Goal: Task Accomplishment & Management: Complete application form

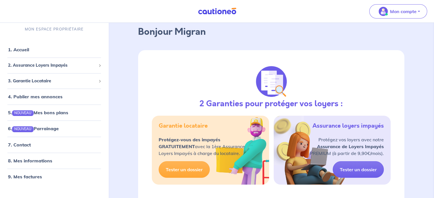
scroll to position [57, 0]
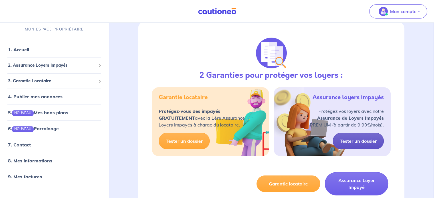
click at [356, 141] on link "Tester un dossier" at bounding box center [358, 141] width 51 height 17
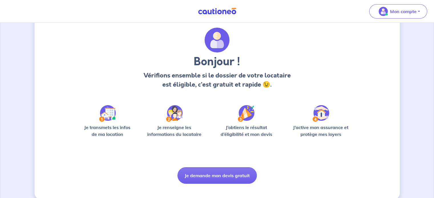
scroll to position [24, 0]
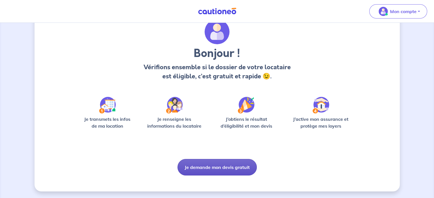
click at [197, 170] on button "Je demande mon devis gratuit" at bounding box center [217, 167] width 79 height 17
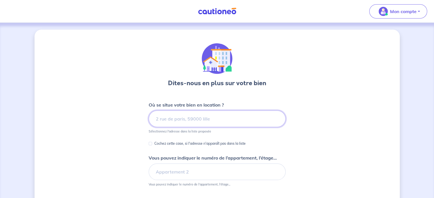
click at [179, 121] on input at bounding box center [217, 119] width 137 height 17
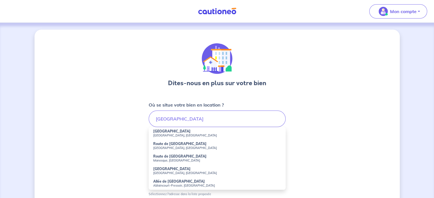
click at [134, 139] on div "Dites-nous en plus sur votre bien Où se situe votre bien en location ? Marseill…" at bounding box center [217, 179] width 365 height 299
click at [189, 119] on input "Marseille" at bounding box center [217, 119] width 137 height 17
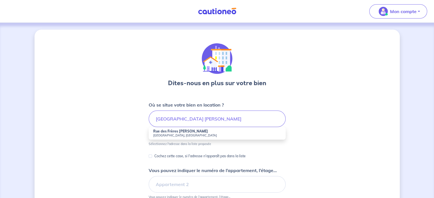
click at [169, 132] on strong "Rue des Frères Perez" at bounding box center [180, 131] width 55 height 4
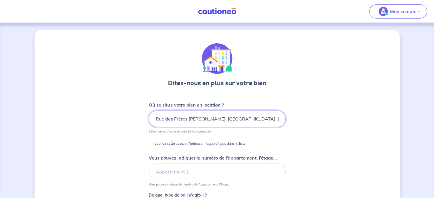
click at [155, 119] on input "Rue des Frères Perez, Marseille, France" at bounding box center [217, 119] width 137 height 17
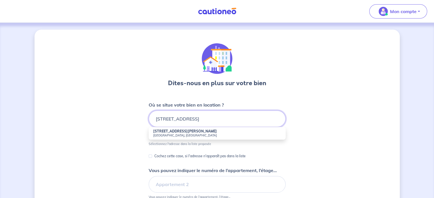
type input "10 Rue des Frères Perez, Marseille, France"
click at [167, 134] on small "Marseille, France" at bounding box center [217, 136] width 128 height 4
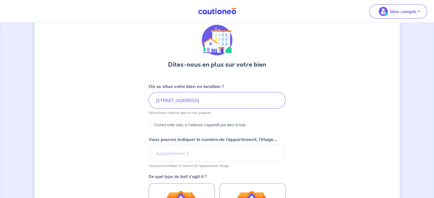
scroll to position [29, 0]
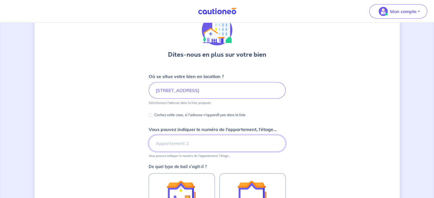
click at [190, 144] on input "Vous pouvez indiquer le numéro de l’appartement, l’étage..." at bounding box center [217, 143] width 137 height 17
type input "6e étage"
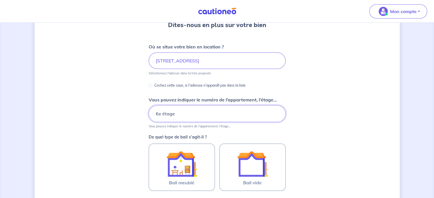
scroll to position [86, 0]
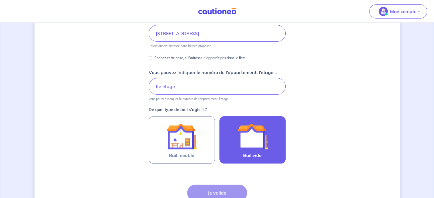
click at [253, 148] on img at bounding box center [252, 136] width 31 height 31
click at [0, 0] on input "Bail vide" at bounding box center [0, 0] width 0 height 0
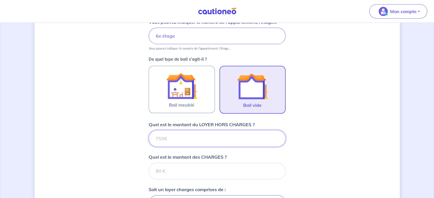
scroll to position [126, 0]
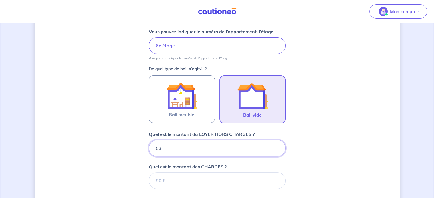
type input "530"
click at [117, 171] on div "Dites-nous en plus sur votre bien Où se situe votre bien en location ? 10 Rue d…" at bounding box center [217, 124] width 365 height 442
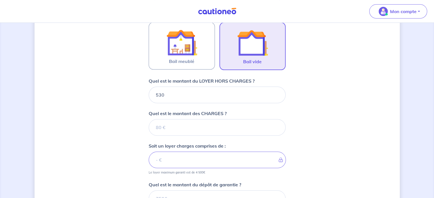
scroll to position [184, 0]
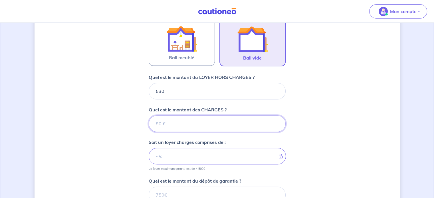
click at [174, 126] on input "Quel est le montant des CHARGES ?" at bounding box center [217, 124] width 137 height 17
type input "70"
type input "600"
type input "70"
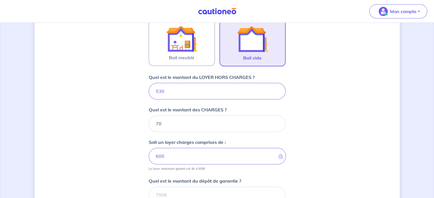
click at [124, 146] on div "Dites-nous en plus sur votre bien Où se situe votre bien en location ? 10 Rue d…" at bounding box center [217, 67] width 365 height 442
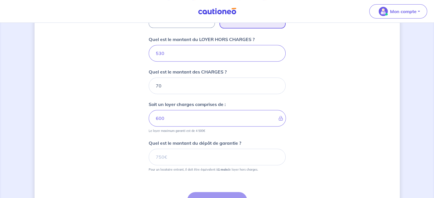
scroll to position [241, 0]
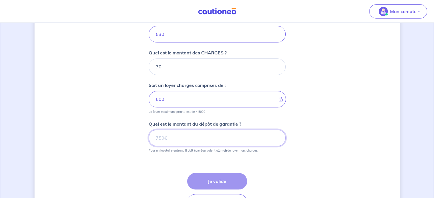
click at [202, 140] on input "Quel est le montant du dépôt de garantie ?" at bounding box center [217, 138] width 137 height 17
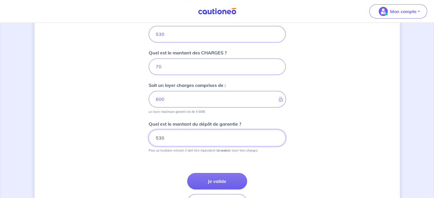
type input "530"
click at [151, 161] on div "Étape Précédente Précédent Je valide Je valide" at bounding box center [217, 185] width 137 height 51
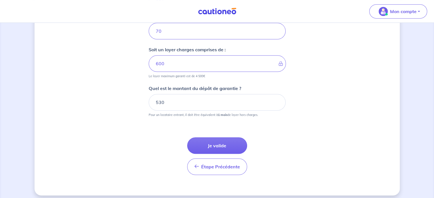
scroll to position [279, 0]
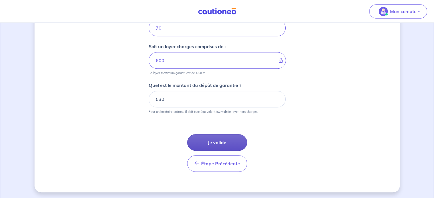
click at [215, 142] on button "Je valide" at bounding box center [217, 142] width 60 height 17
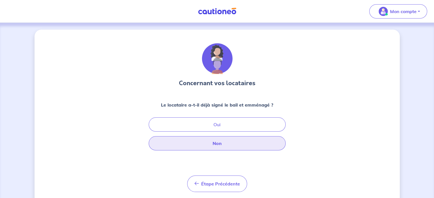
click at [224, 144] on button "Non" at bounding box center [217, 143] width 137 height 14
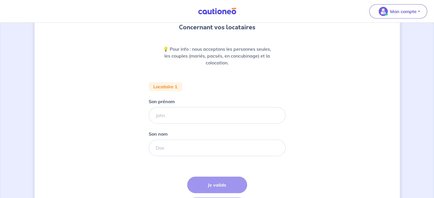
scroll to position [57, 0]
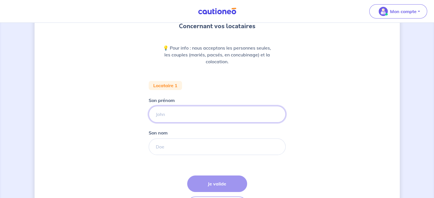
click at [192, 116] on input "Son prénom" at bounding box center [217, 114] width 137 height 17
type input "Jean-Paul Hovannès"
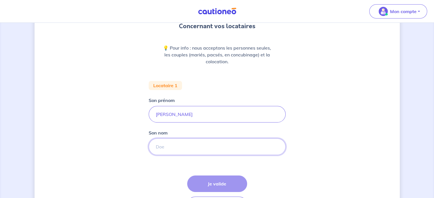
click at [178, 146] on input "Son nom" at bounding box center [217, 147] width 137 height 17
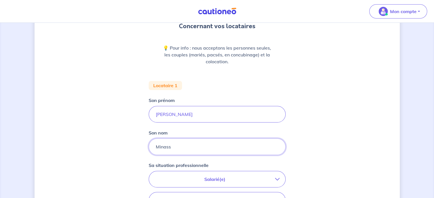
type input "MINASSIAN"
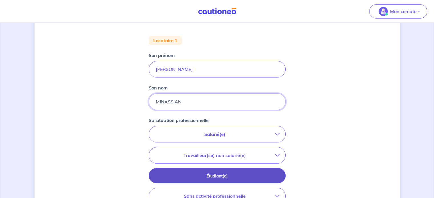
scroll to position [114, 0]
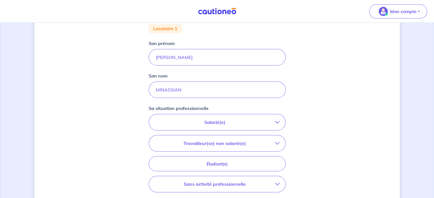
click at [272, 121] on p "Salarié(e)" at bounding box center [215, 122] width 120 height 7
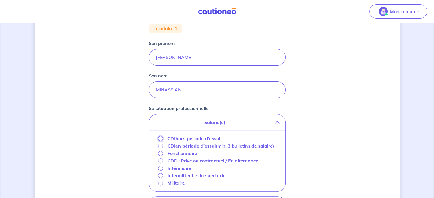
click at [162, 138] on input "CDI hors période d'essai" at bounding box center [160, 138] width 5 height 5
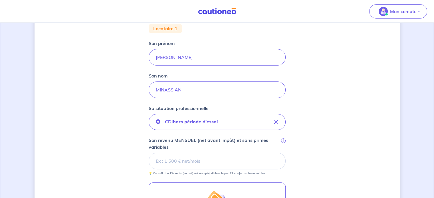
click at [197, 160] on input "Son revenu MENSUEL (net avant impôt) et sans primes variables i" at bounding box center [217, 161] width 137 height 17
click at [139, 165] on div "Concernant vos locataires 💡 Pour info : nous acceptons les personnes seules, le…" at bounding box center [217, 139] width 365 height 446
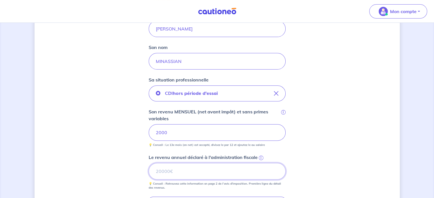
click at [191, 172] on input "Le revenu annuel déclaré à l'administration fiscale i" at bounding box center [217, 171] width 137 height 17
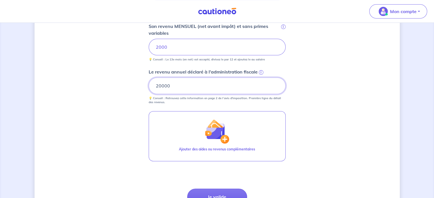
scroll to position [257, 0]
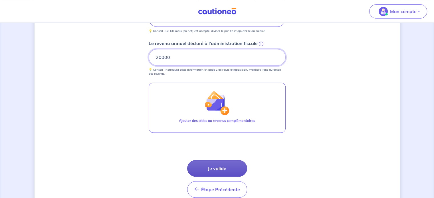
type input "20000"
click at [218, 168] on button "Je valide" at bounding box center [217, 168] width 60 height 17
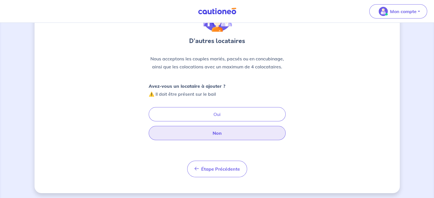
scroll to position [44, 0]
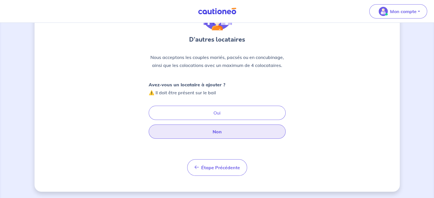
click at [214, 129] on button "Non" at bounding box center [217, 132] width 137 height 14
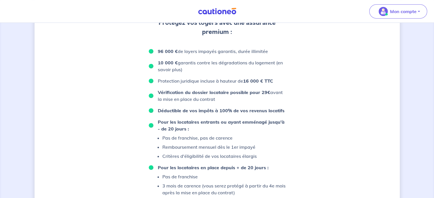
scroll to position [399, 0]
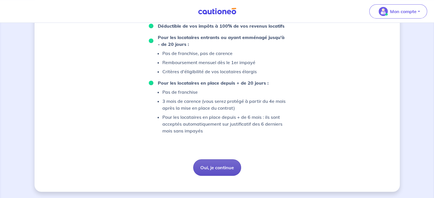
click at [214, 165] on button "Oui, je continue" at bounding box center [217, 168] width 48 height 17
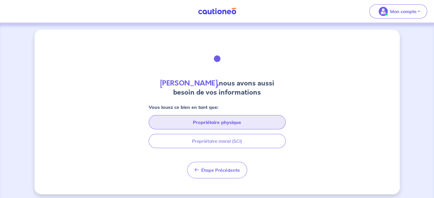
scroll to position [3, 0]
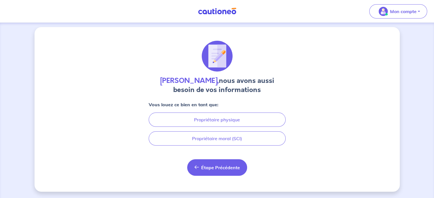
click at [210, 170] on span "Étape Précédente" at bounding box center [220, 168] width 39 height 6
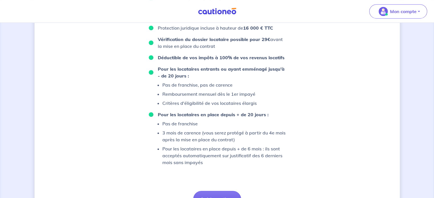
scroll to position [399, 0]
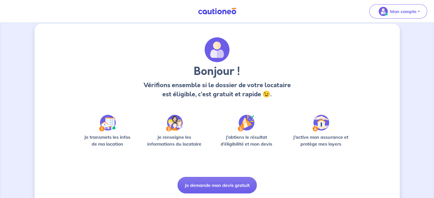
scroll to position [24, 0]
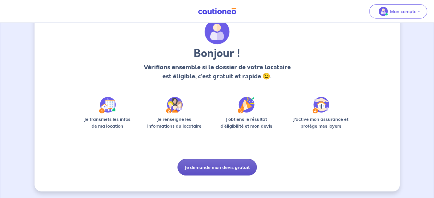
click at [236, 171] on button "Je demande mon devis gratuit" at bounding box center [217, 167] width 79 height 17
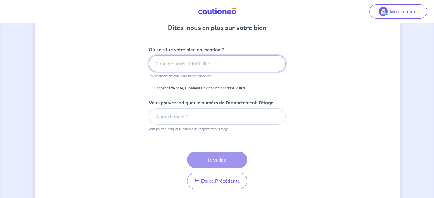
scroll to position [73, 0]
